Goal: Information Seeking & Learning: Learn about a topic

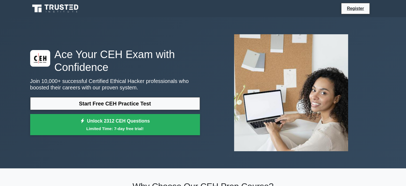
drag, startPoint x: 406, startPoint y: 18, endPoint x: 407, endPoint y: 23, distance: 5.8
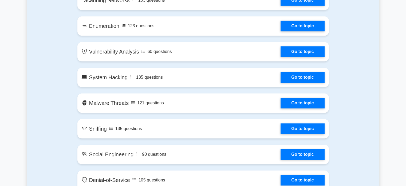
scroll to position [375, 0]
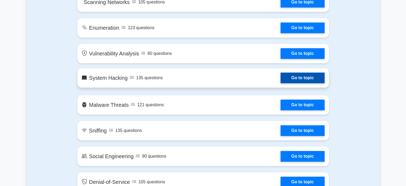
click at [294, 74] on link "Go to topic" at bounding box center [303, 77] width 44 height 11
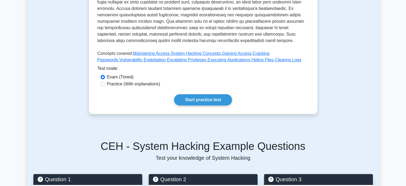
scroll to position [116, 0]
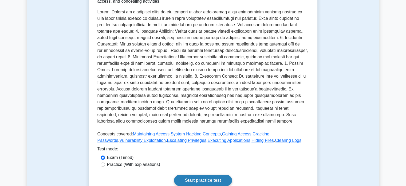
click at [191, 177] on link "Start practice test" at bounding box center [203, 179] width 58 height 11
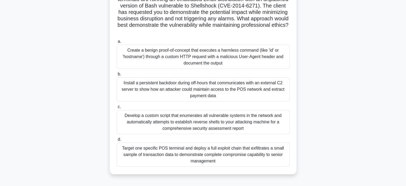
scroll to position [59, 0]
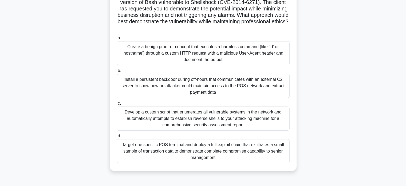
click at [119, 38] on span "a." at bounding box center [119, 38] width 3 height 5
click at [117, 38] on input "a. Create a benign proof-of-concept that executes a harmless command (like 'id'…" at bounding box center [117, 37] width 0 height 3
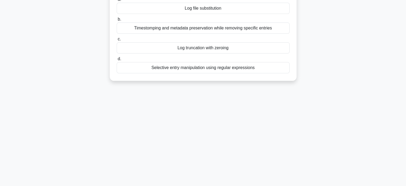
scroll to position [0, 0]
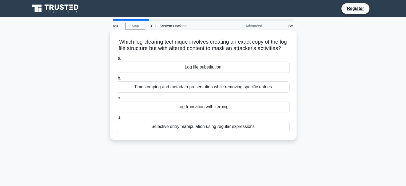
click at [125, 92] on div "Timestomping and metadata preservation while removing specific entries" at bounding box center [203, 86] width 173 height 11
click at [117, 80] on input "b. Timestomping and metadata preservation while removing specific entries" at bounding box center [117, 77] width 0 height 3
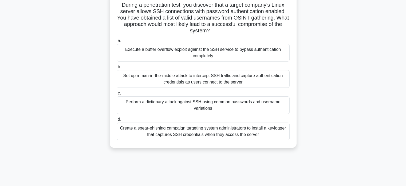
scroll to position [39, 0]
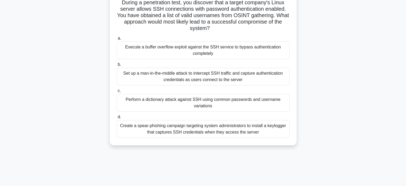
click at [134, 126] on div "Create a spear-phishing campaign targeting system administrators to install a k…" at bounding box center [203, 129] width 173 height 18
click at [117, 119] on input "d. Create a spear-phishing campaign targeting system administrators to install …" at bounding box center [117, 116] width 0 height 3
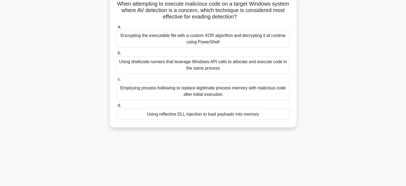
scroll to position [0, 0]
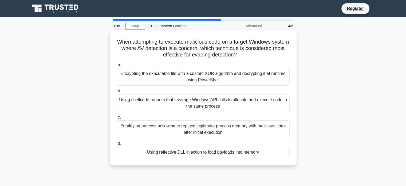
click at [144, 79] on div "Encrypting the executable file with a custom XOR algorithm and decrypting it at…" at bounding box center [203, 77] width 173 height 18
click at [117, 66] on input "a. Encrypting the executable file with a custom XOR algorithm and decrypting it…" at bounding box center [117, 64] width 0 height 3
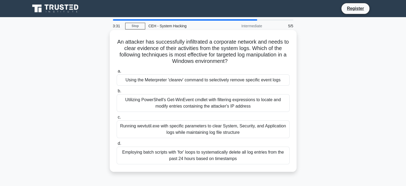
click at [139, 151] on div "Employing batch scripts with 'for' loops to systematically delete all log entri…" at bounding box center [203, 155] width 173 height 18
click at [117, 145] on input "d. Employing batch scripts with 'for' loops to systematically delete all log en…" at bounding box center [117, 142] width 0 height 3
